Goal: Use online tool/utility: Utilize a website feature to perform a specific function

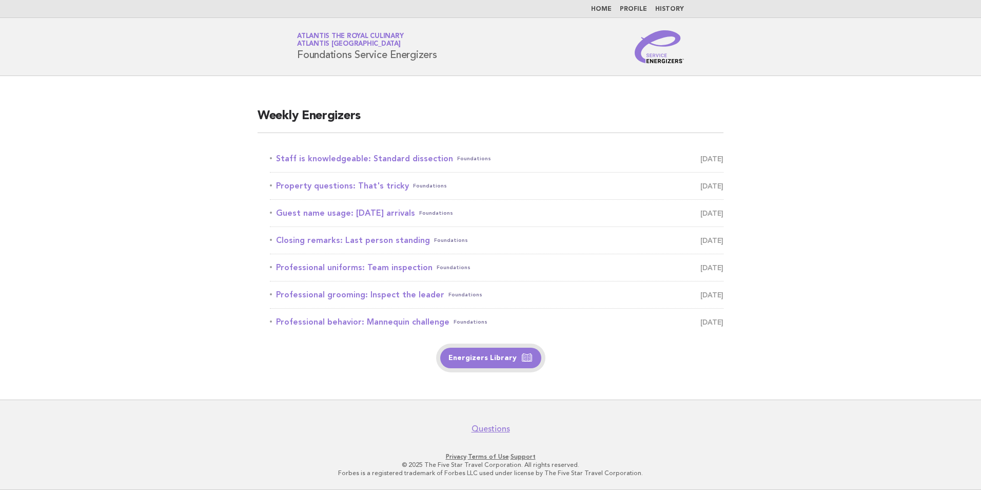
click at [481, 355] on link "Energizers Library" at bounding box center [490, 357] width 101 height 21
click at [358, 162] on link "Staff is knowledgeable: Standard dissection Foundations [DATE]" at bounding box center [497, 158] width 454 height 14
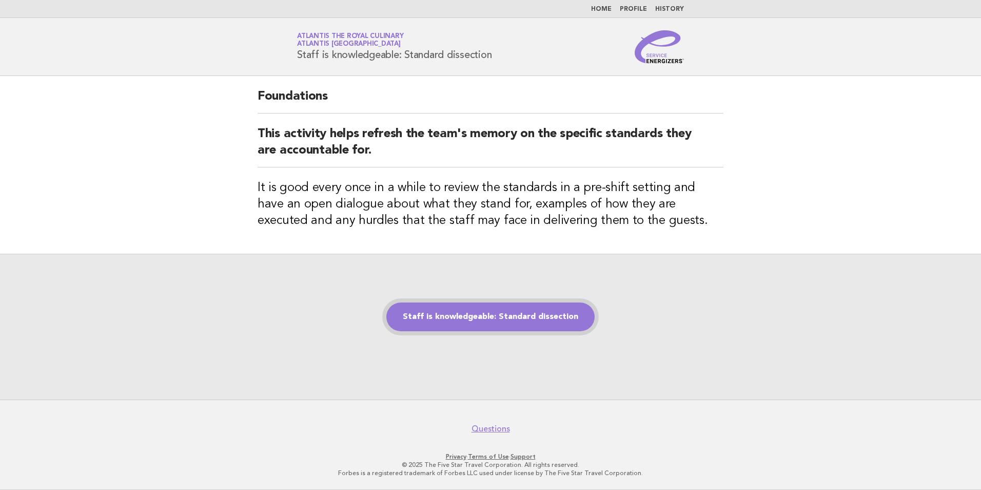
click at [514, 320] on link "Staff is knowledgeable: Standard dissection" at bounding box center [490, 316] width 208 height 29
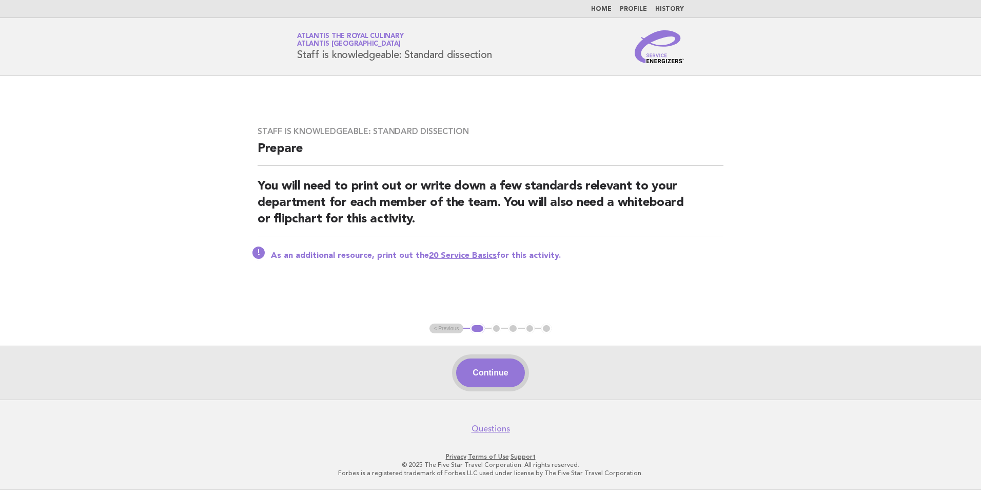
click at [500, 377] on button "Continue" at bounding box center [490, 372] width 68 height 29
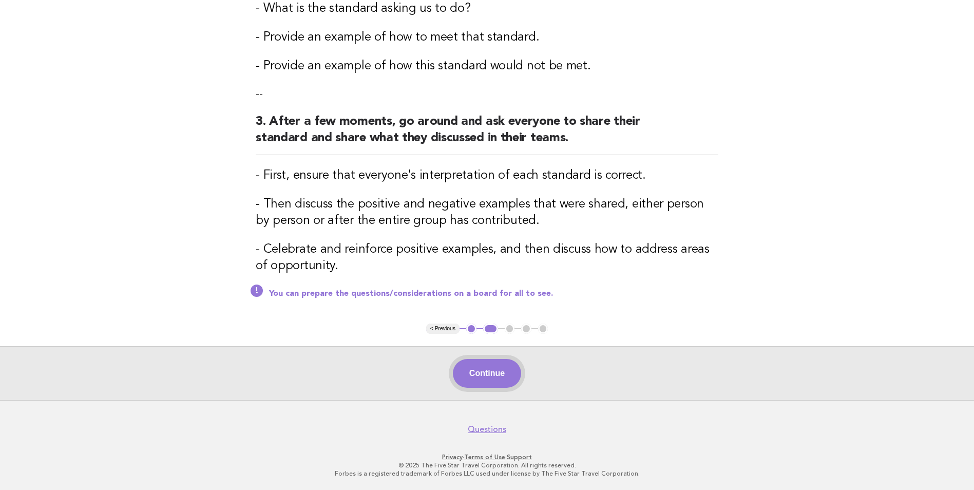
click at [477, 368] on button "Continue" at bounding box center [487, 373] width 68 height 29
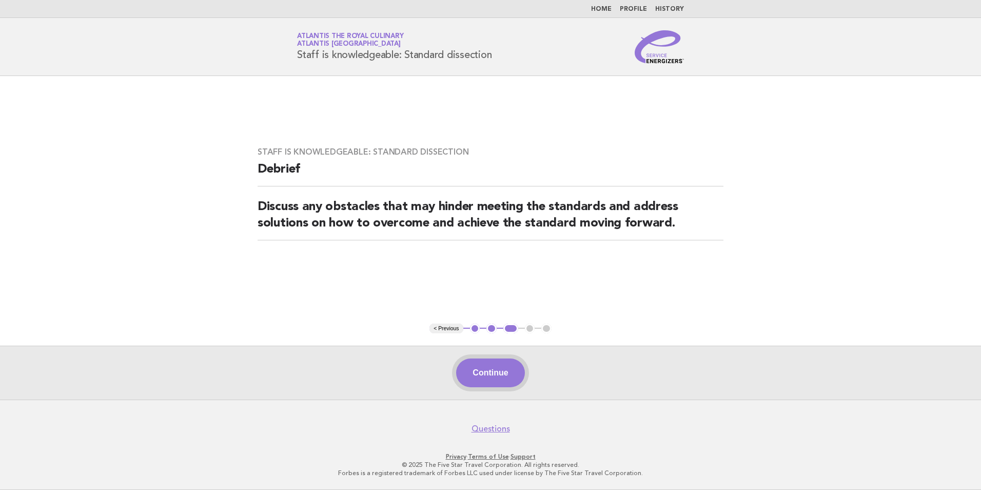
click at [488, 376] on button "Continue" at bounding box center [490, 372] width 68 height 29
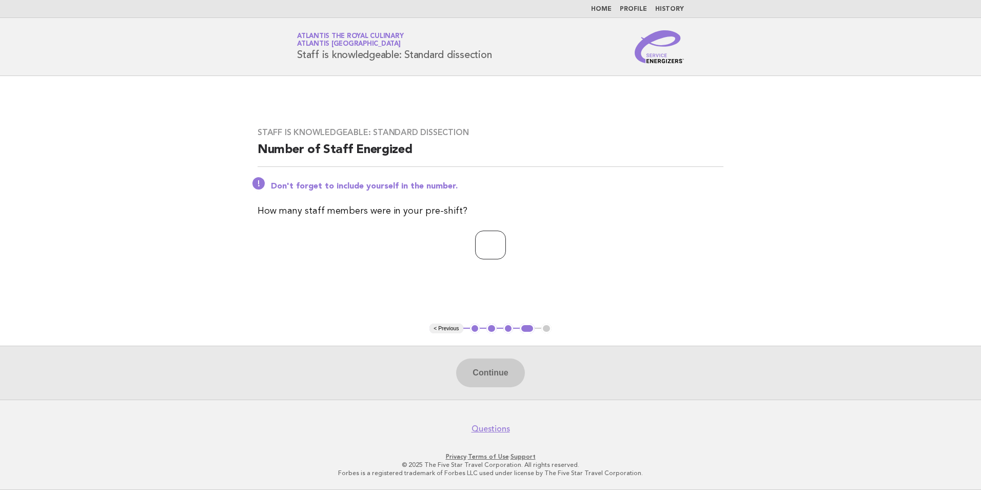
click at [500, 246] on input "number" at bounding box center [490, 244] width 31 height 29
type input "*"
click at [508, 377] on button "Continue" at bounding box center [490, 372] width 68 height 29
